Goal: Task Accomplishment & Management: Use online tool/utility

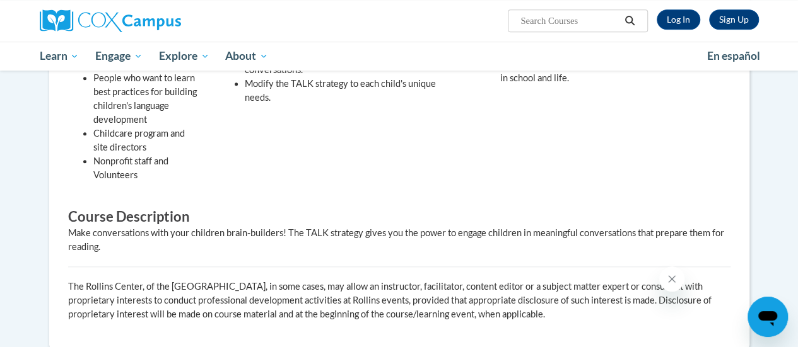
scroll to position [441, 0]
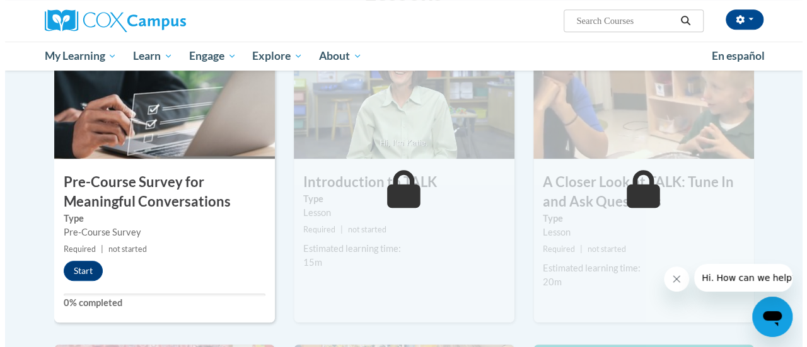
scroll to position [315, 0]
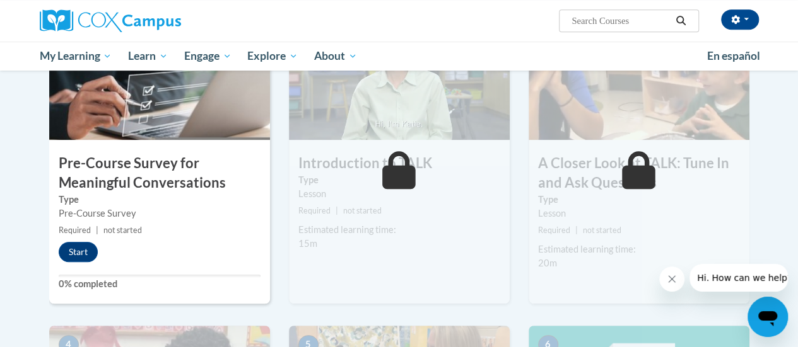
click at [451, 54] on ul "My Learning My Learning My Course Progress Certificates My Action Plans Group D…" at bounding box center [365, 56] width 667 height 29
click at [79, 253] on button "Start" at bounding box center [78, 252] width 39 height 20
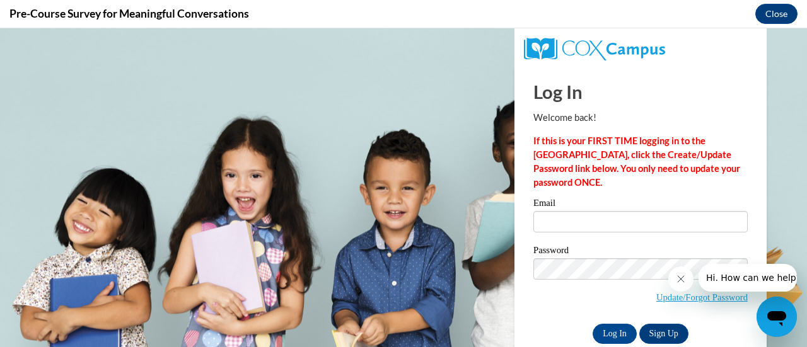
scroll to position [0, 0]
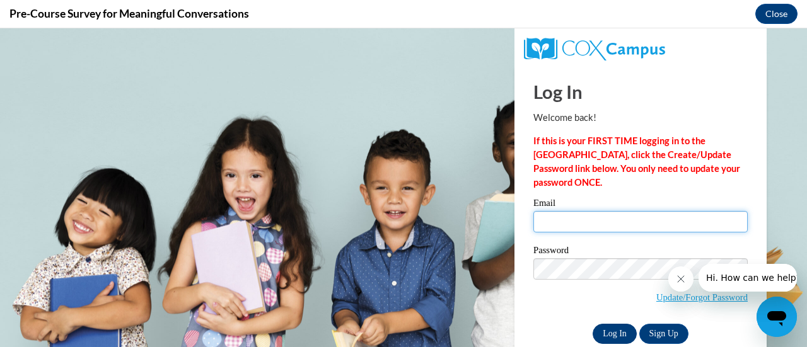
type input "allison.vidales@gae-sisdk12.net"
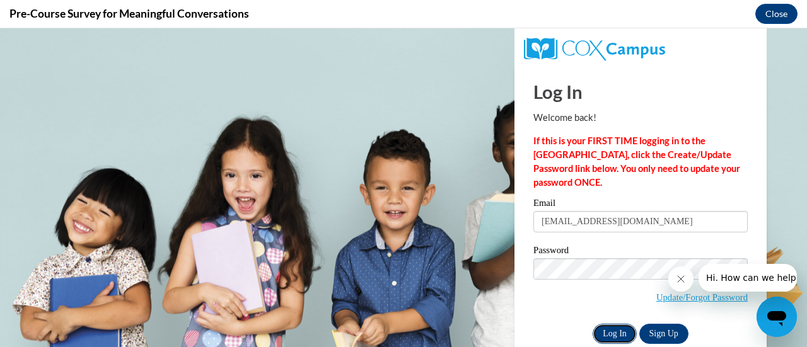
click at [608, 332] on input "Log In" at bounding box center [615, 334] width 44 height 20
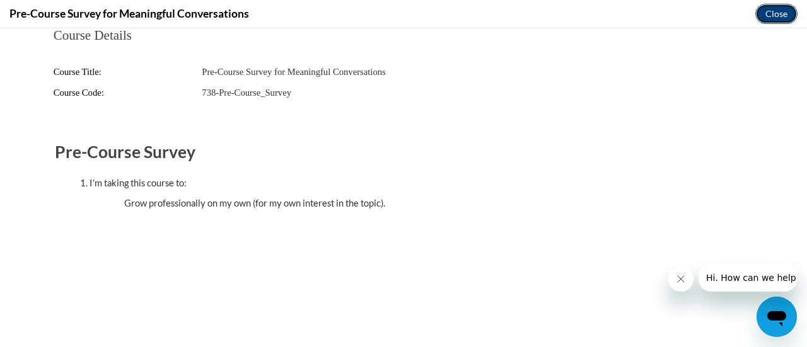
click at [774, 13] on button "Close" at bounding box center [776, 14] width 42 height 20
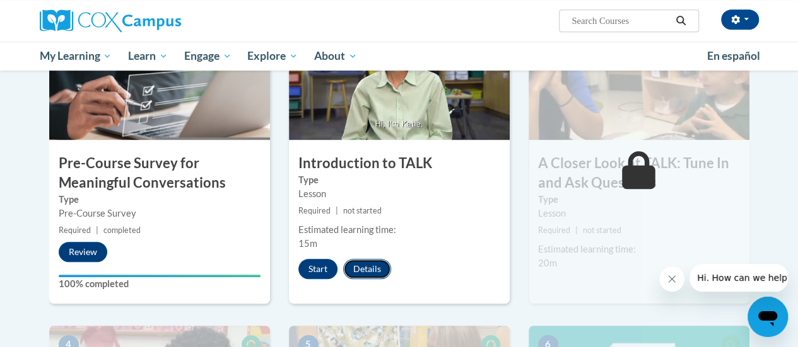
click at [361, 263] on button "Details" at bounding box center [367, 269] width 48 height 20
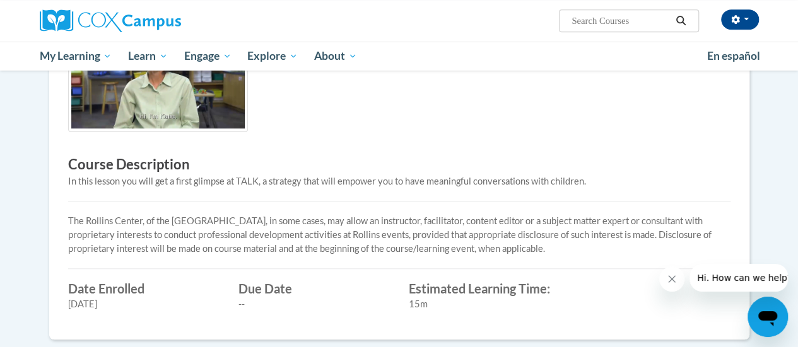
scroll to position [315, 0]
